Goal: Information Seeking & Learning: Learn about a topic

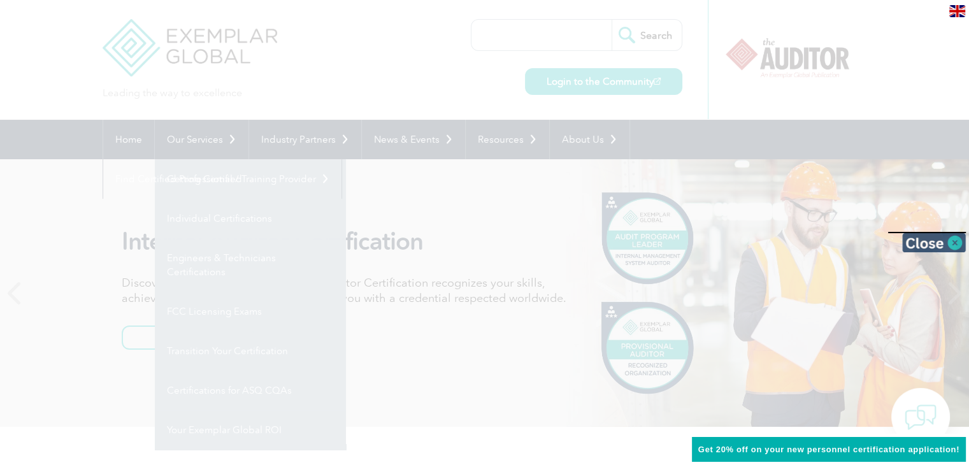
click at [958, 243] on img at bounding box center [934, 242] width 64 height 19
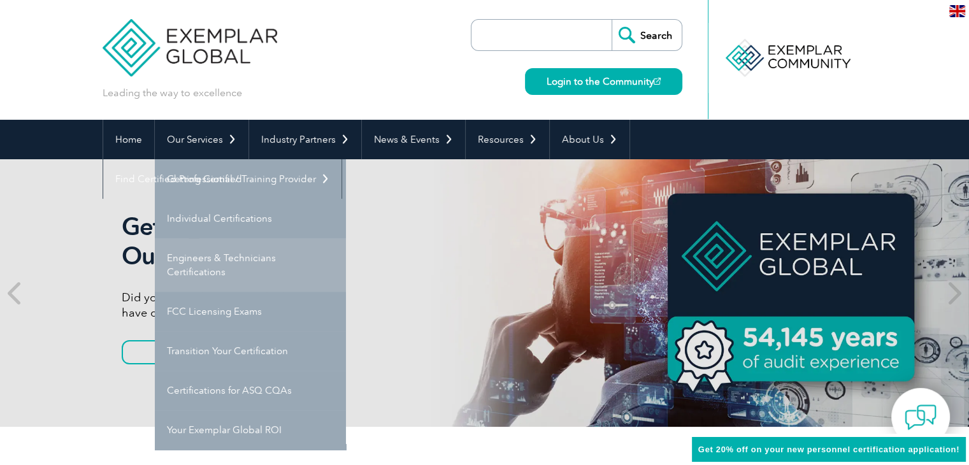
click at [187, 260] on link "Engineers & Technicians Certifications" at bounding box center [250, 265] width 191 height 54
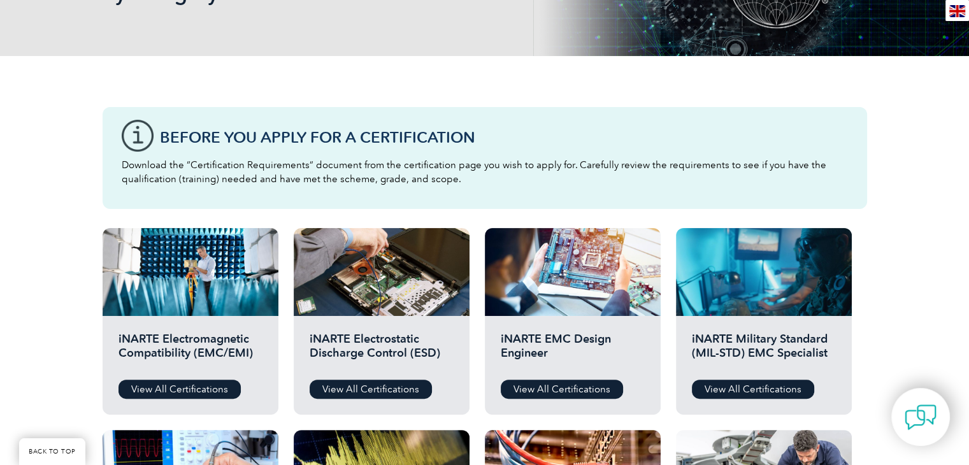
scroll to position [127, 0]
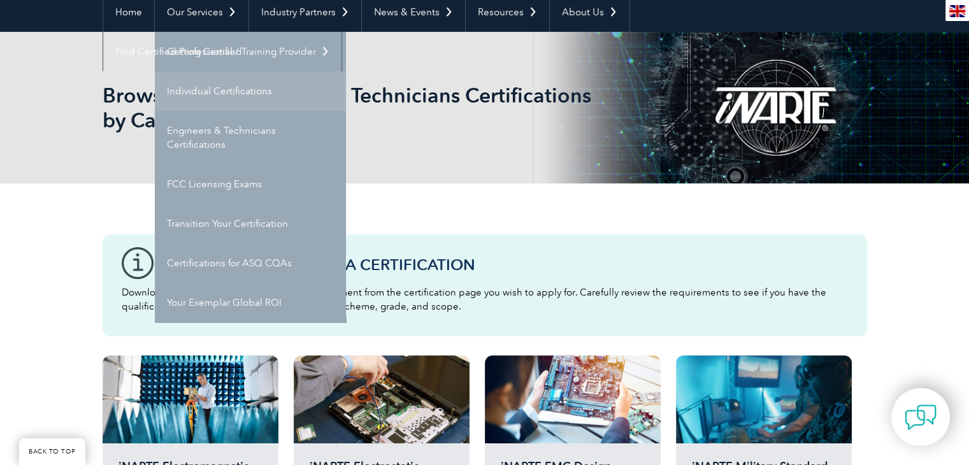
click at [189, 89] on link "Individual Certifications" at bounding box center [250, 91] width 191 height 40
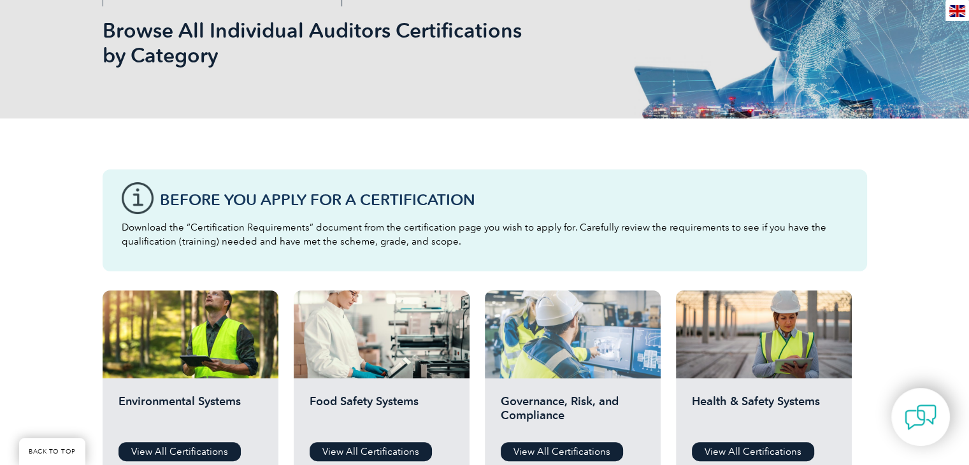
scroll to position [319, 0]
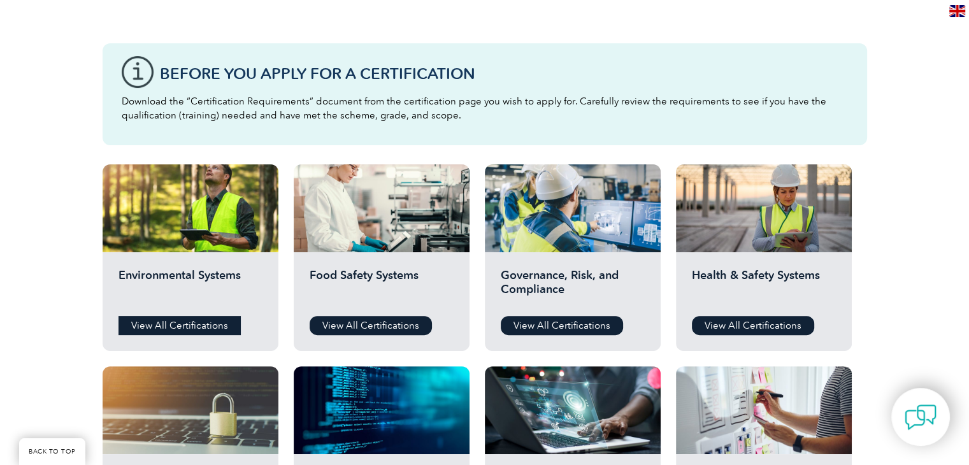
click at [160, 319] on link "View All Certifications" at bounding box center [180, 325] width 122 height 19
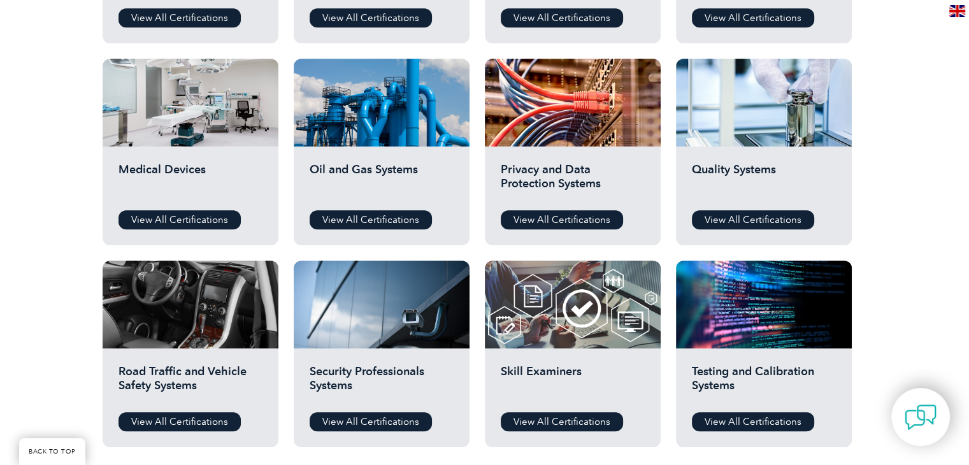
scroll to position [446, 0]
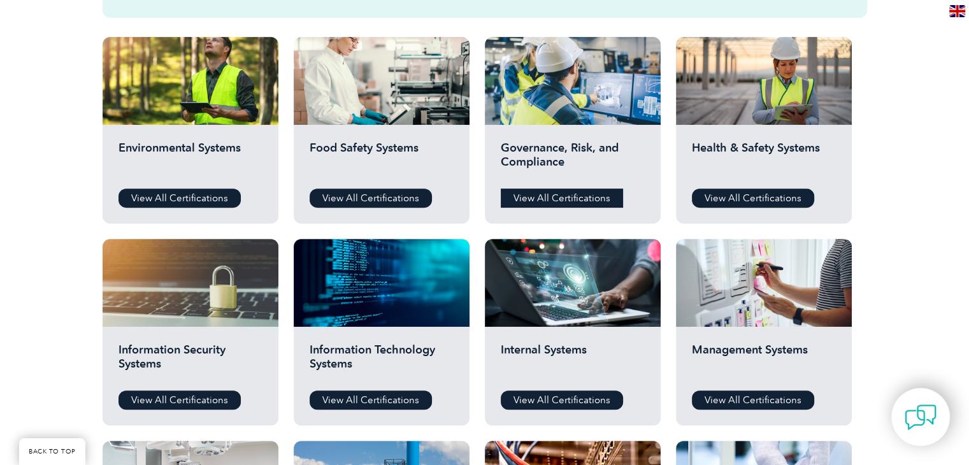
click at [577, 199] on link "View All Certifications" at bounding box center [562, 198] width 122 height 19
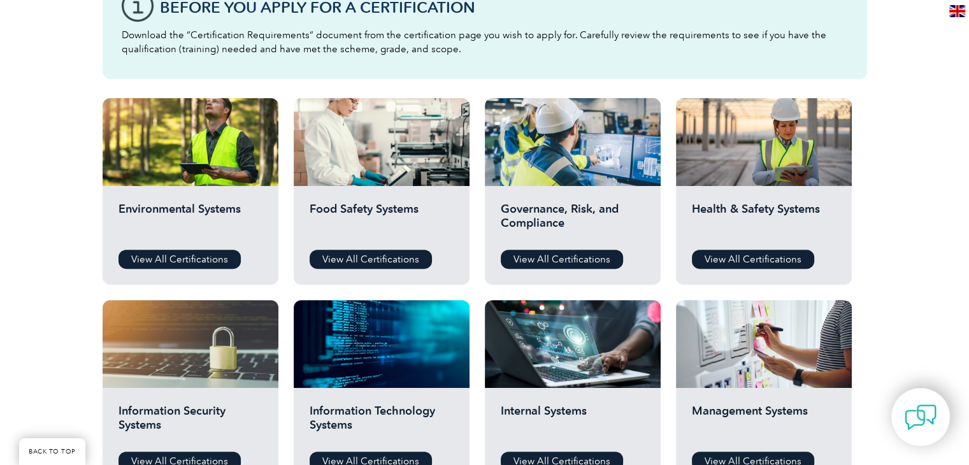
scroll to position [382, 0]
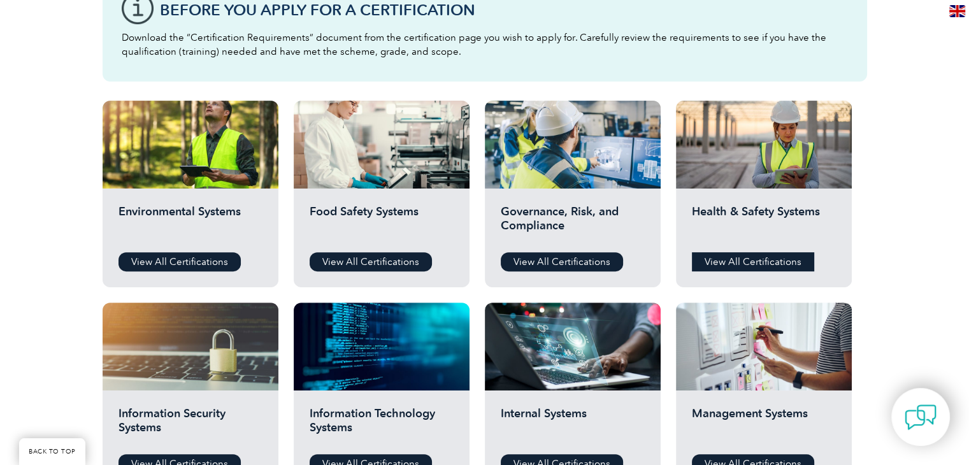
click at [744, 259] on link "View All Certifications" at bounding box center [753, 261] width 122 height 19
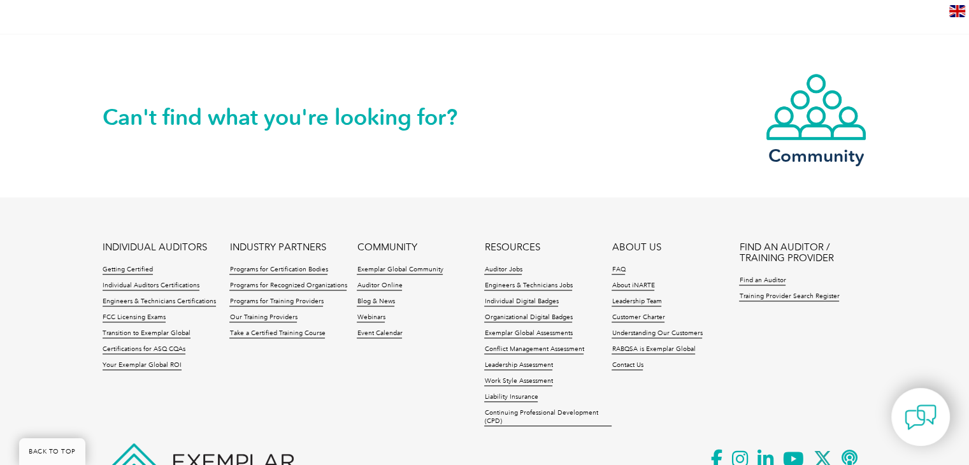
scroll to position [1083, 0]
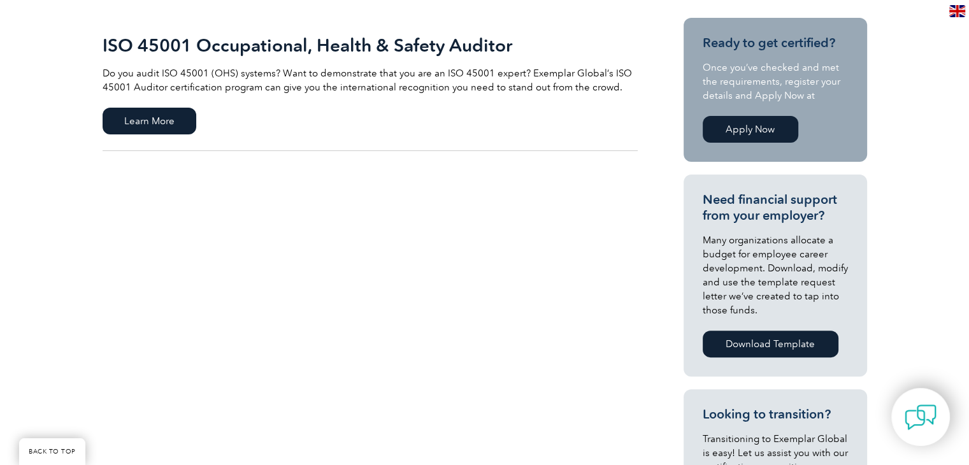
scroll to position [191, 0]
